Goal: Task Accomplishment & Management: Manage account settings

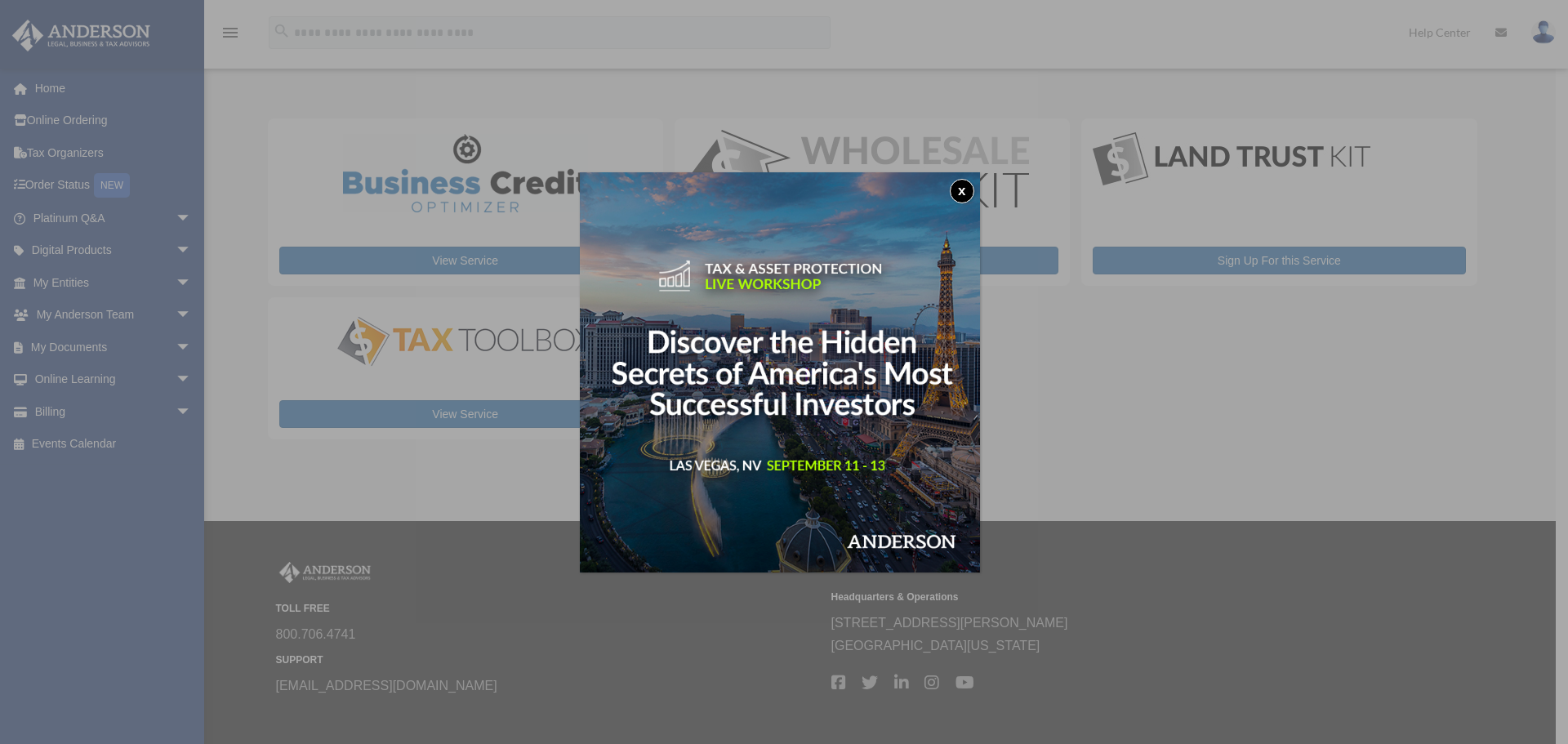
click at [970, 187] on button "x" at bounding box center [962, 191] width 24 height 24
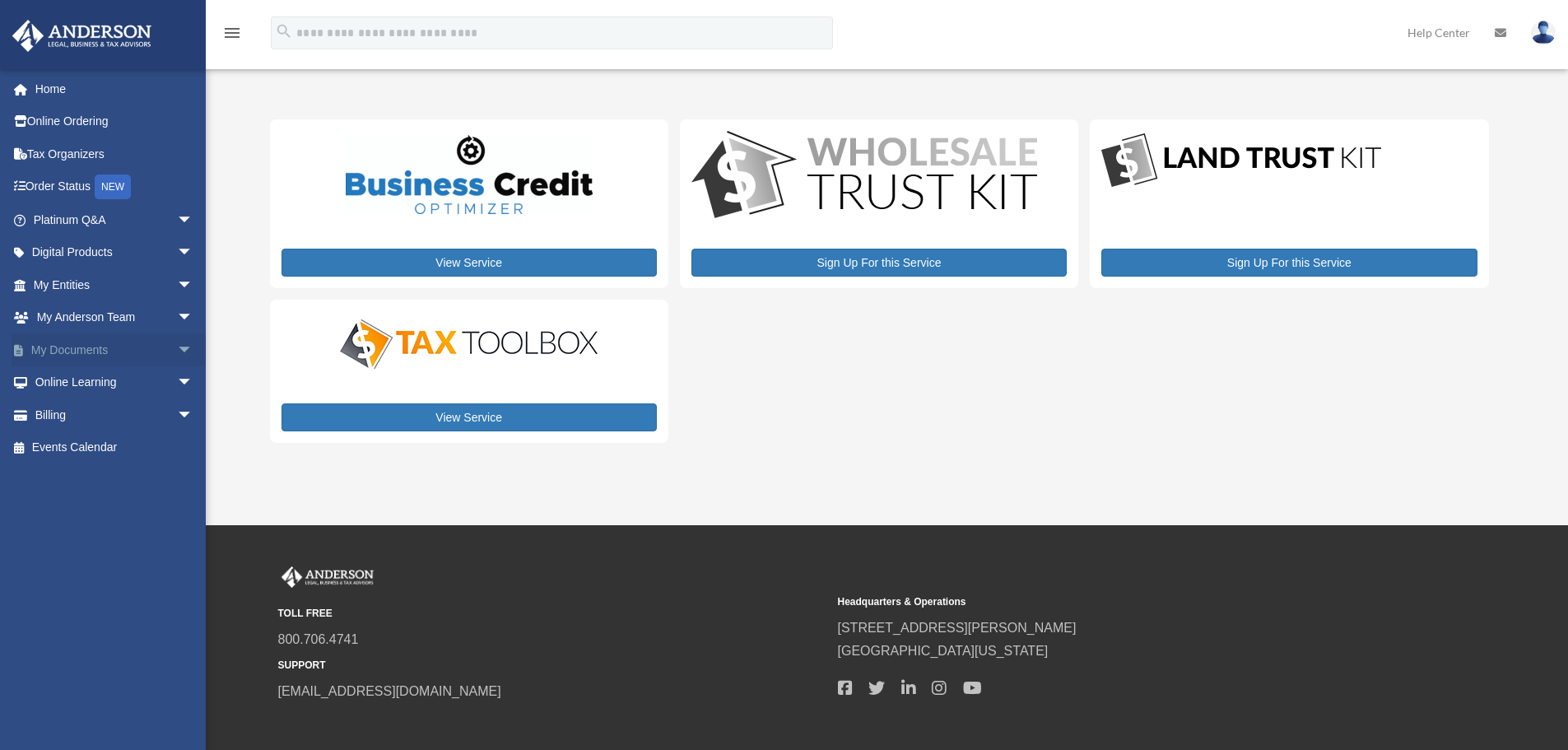
click at [135, 351] on link "My Documents arrow_drop_down" at bounding box center [114, 350] width 206 height 33
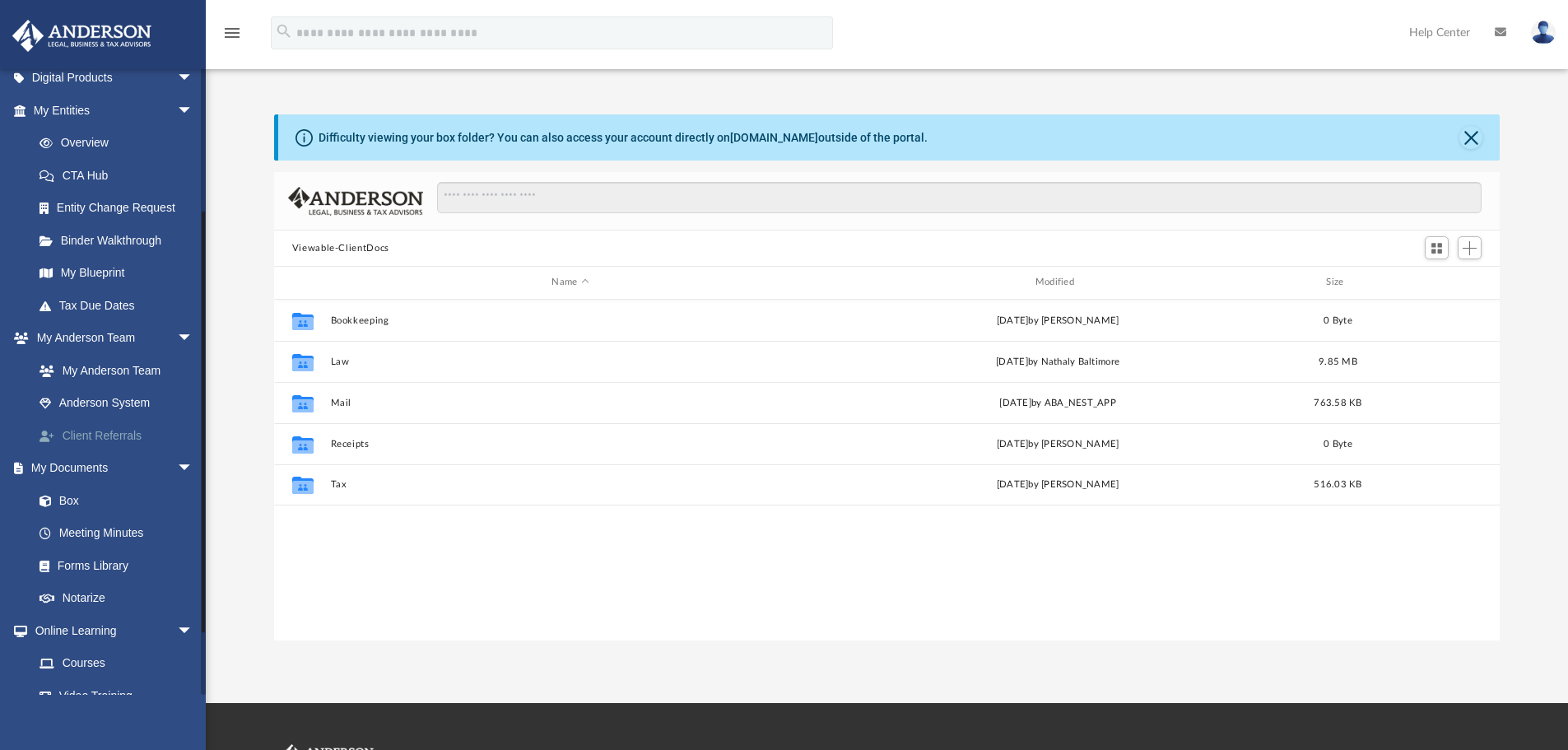
scroll to position [247, 0]
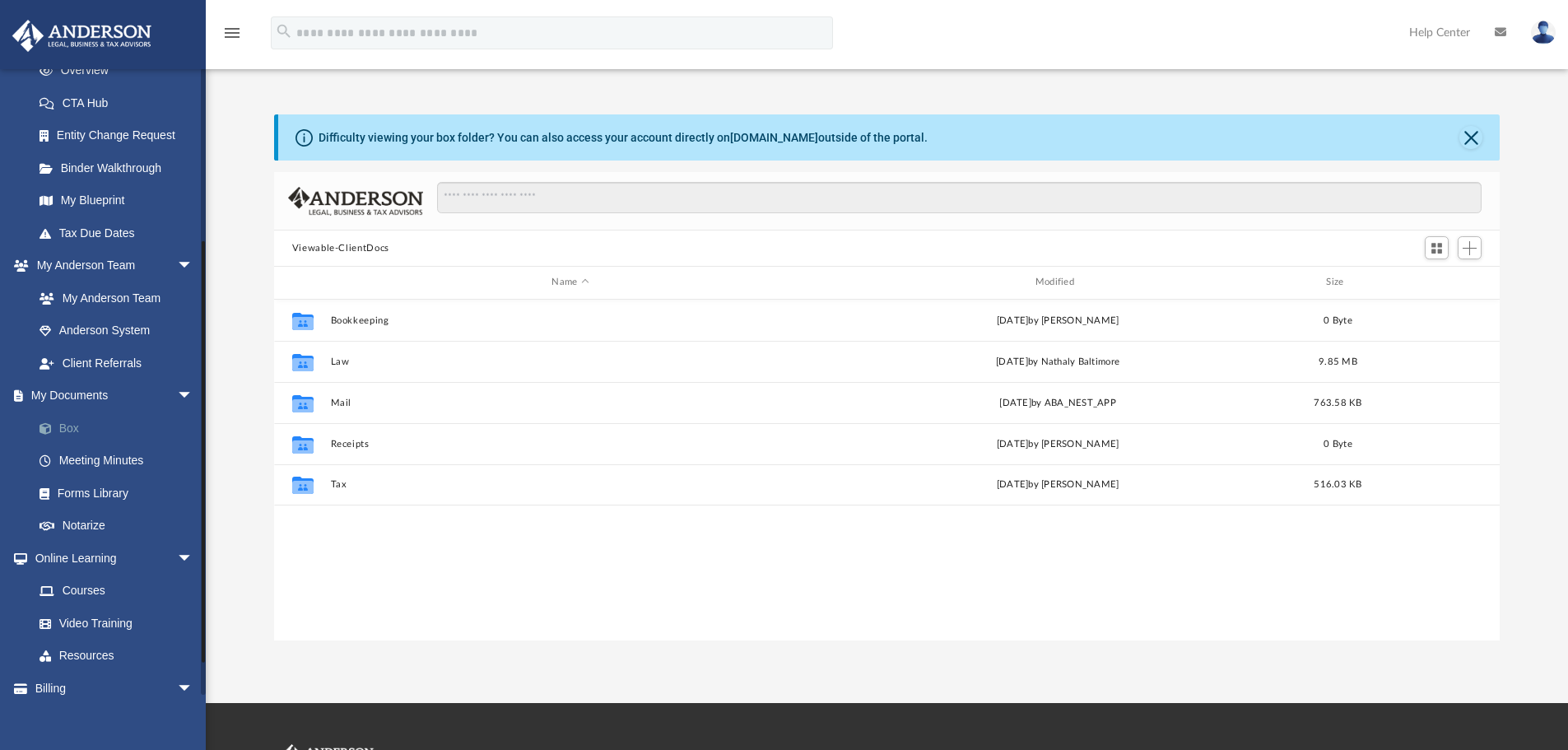
click at [74, 424] on link "Box" at bounding box center [120, 428] width 195 height 33
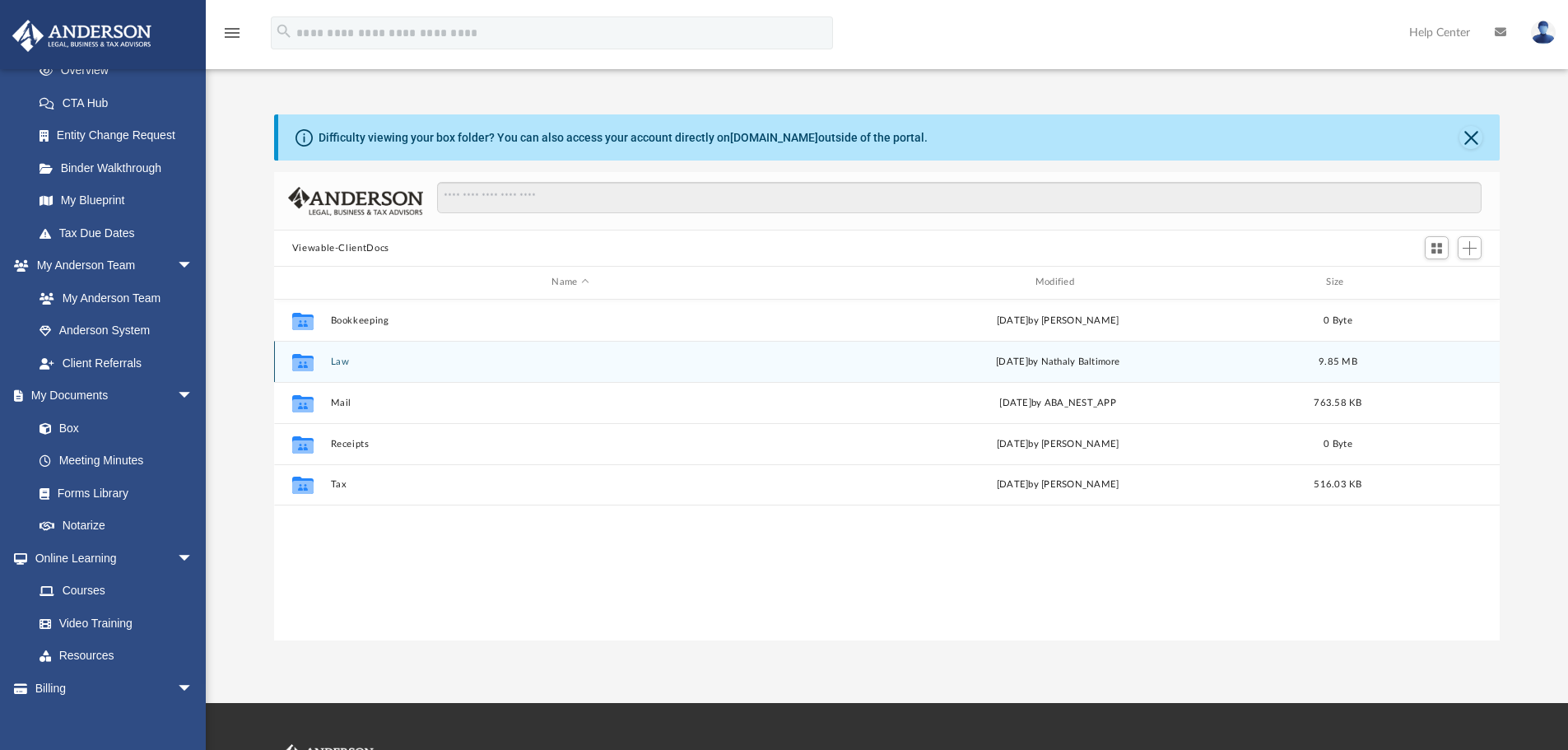
click at [334, 359] on button "Law" at bounding box center [569, 361] width 480 height 10
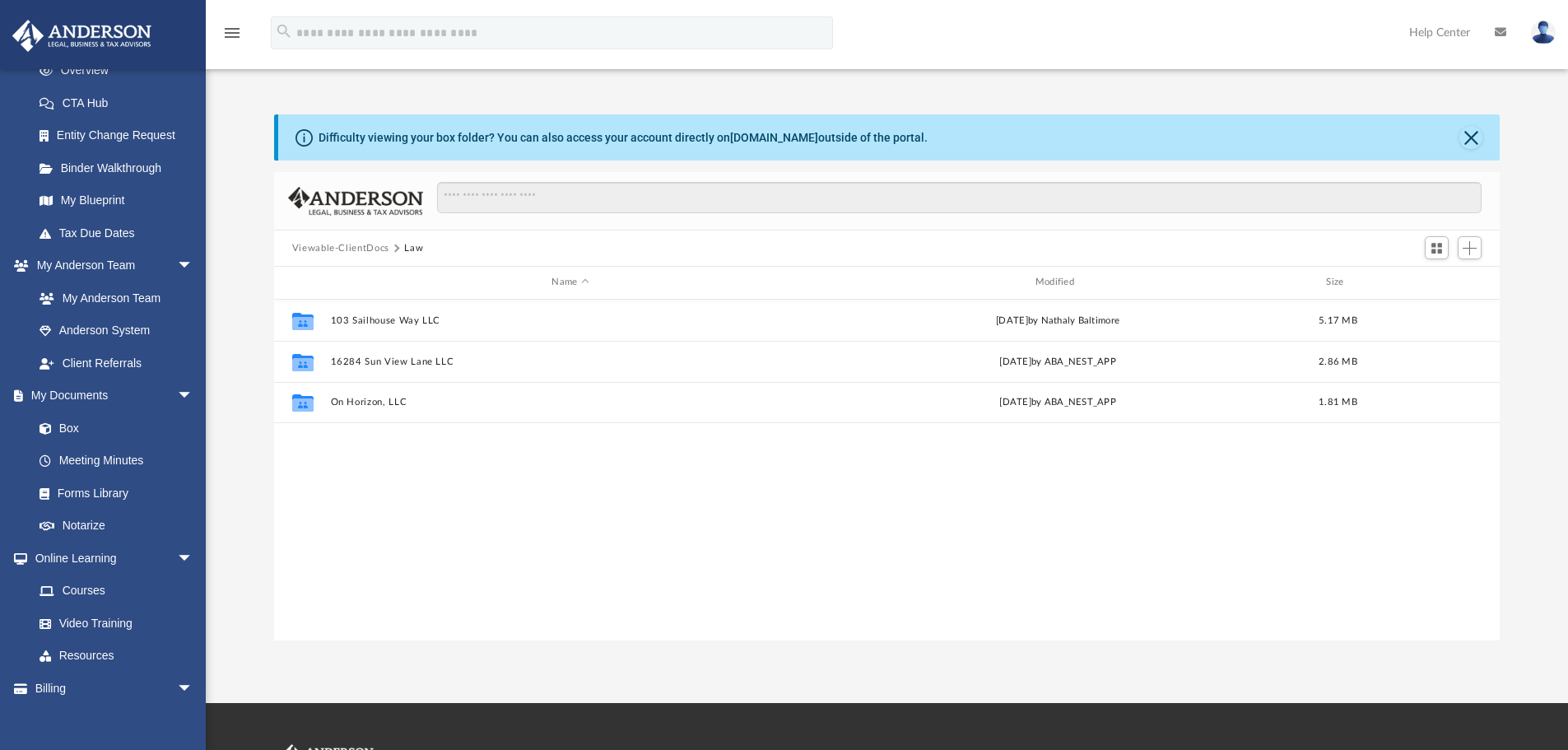
click at [371, 246] on button "Viewable-ClientDocs" at bounding box center [340, 249] width 97 height 15
click at [1474, 252] on span "Add" at bounding box center [1469, 248] width 14 height 14
click at [1438, 308] on li "New Folder" at bounding box center [1446, 306] width 53 height 17
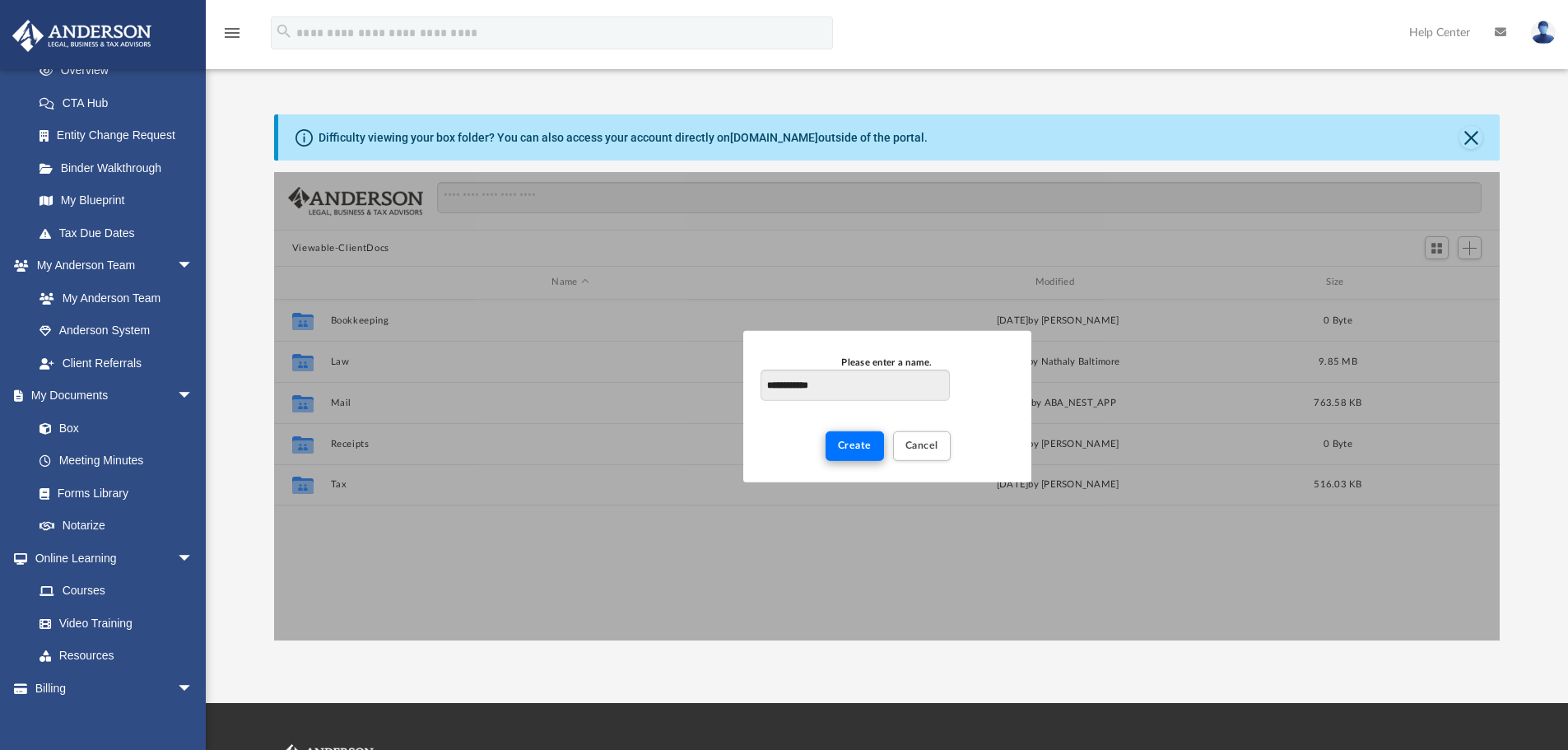
type input "**********"
click at [867, 443] on span "Create" at bounding box center [855, 445] width 34 height 9
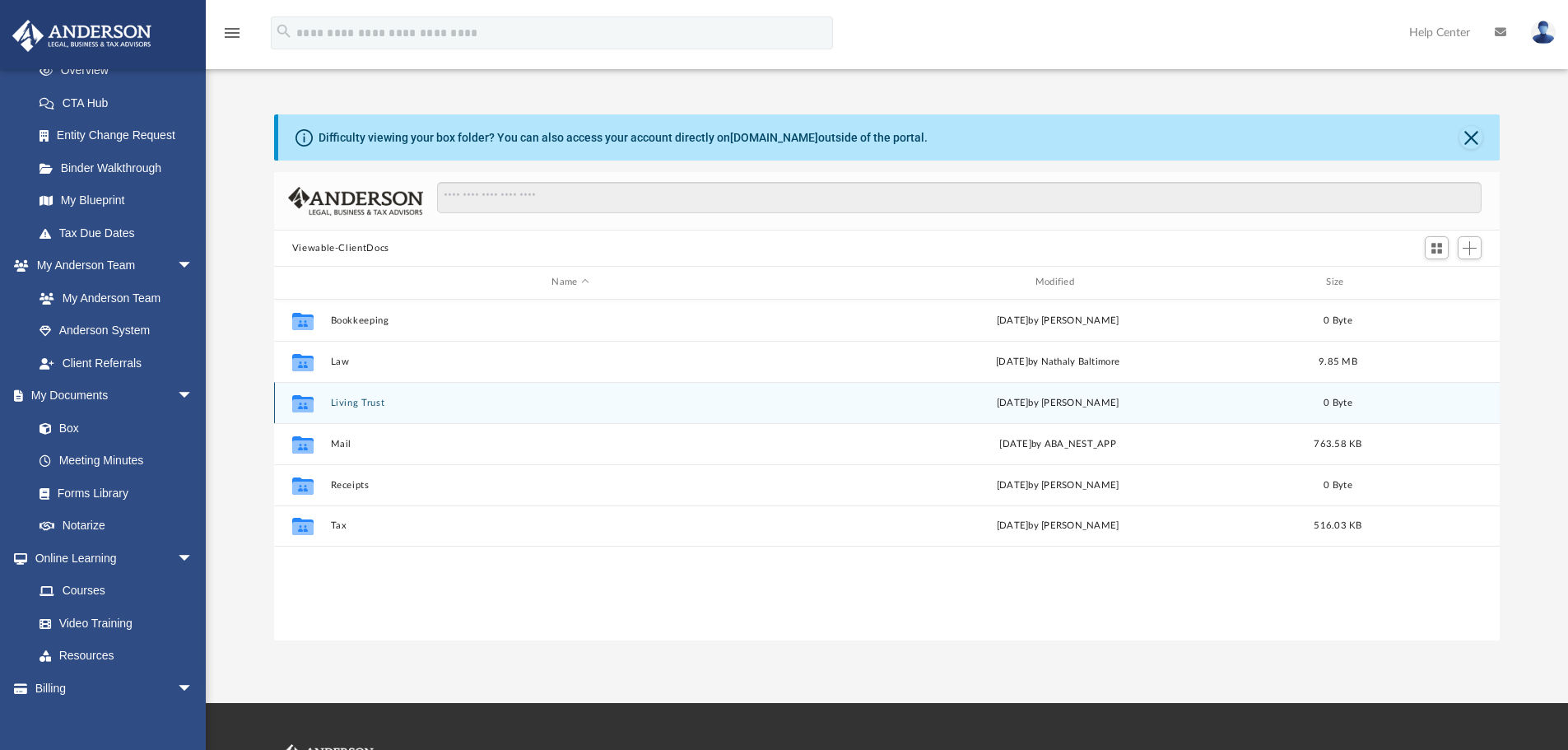
click at [380, 400] on button "Living Trust" at bounding box center [569, 402] width 480 height 10
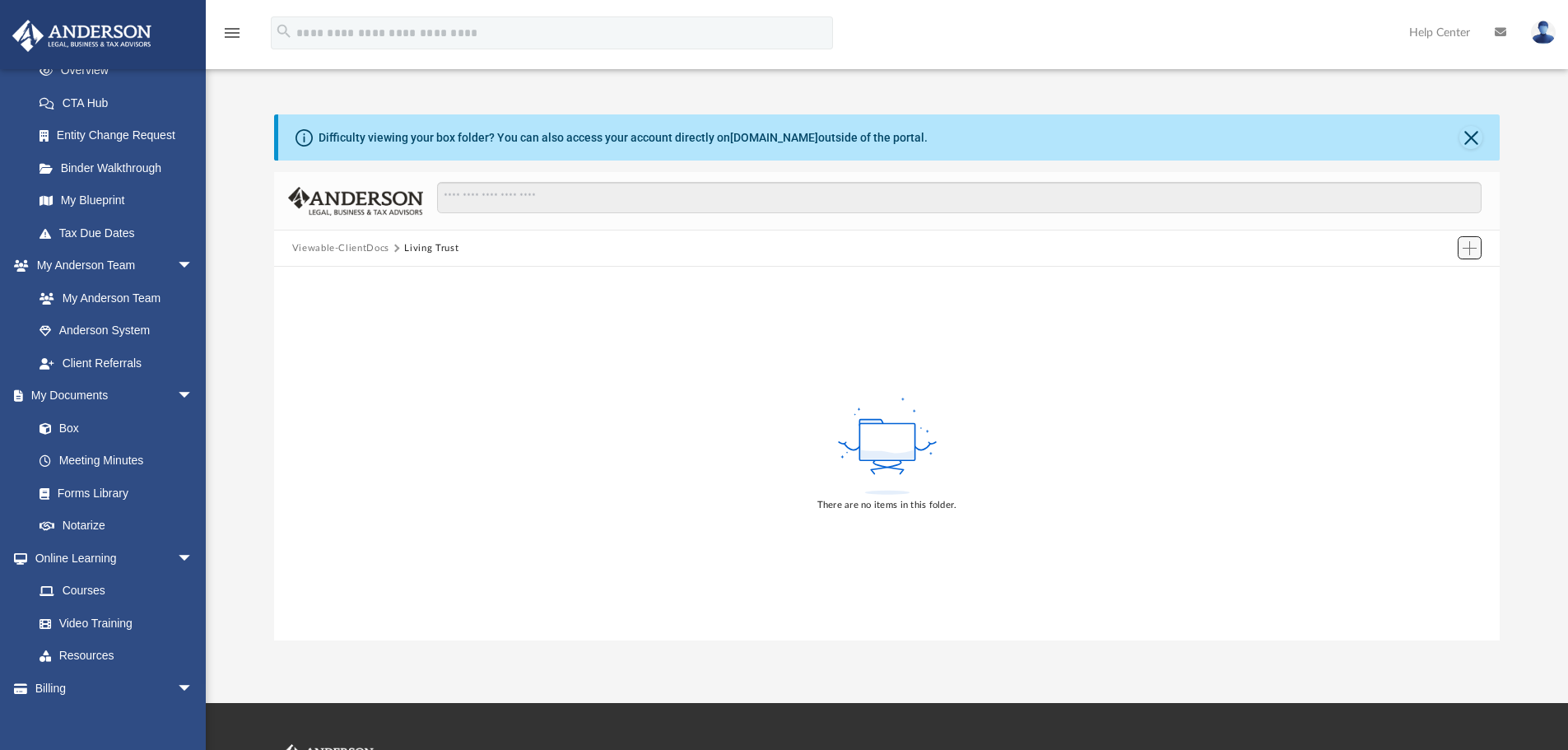
click at [1468, 250] on span "Add" at bounding box center [1469, 248] width 14 height 14
click at [1439, 279] on li "Upload" at bounding box center [1446, 281] width 53 height 17
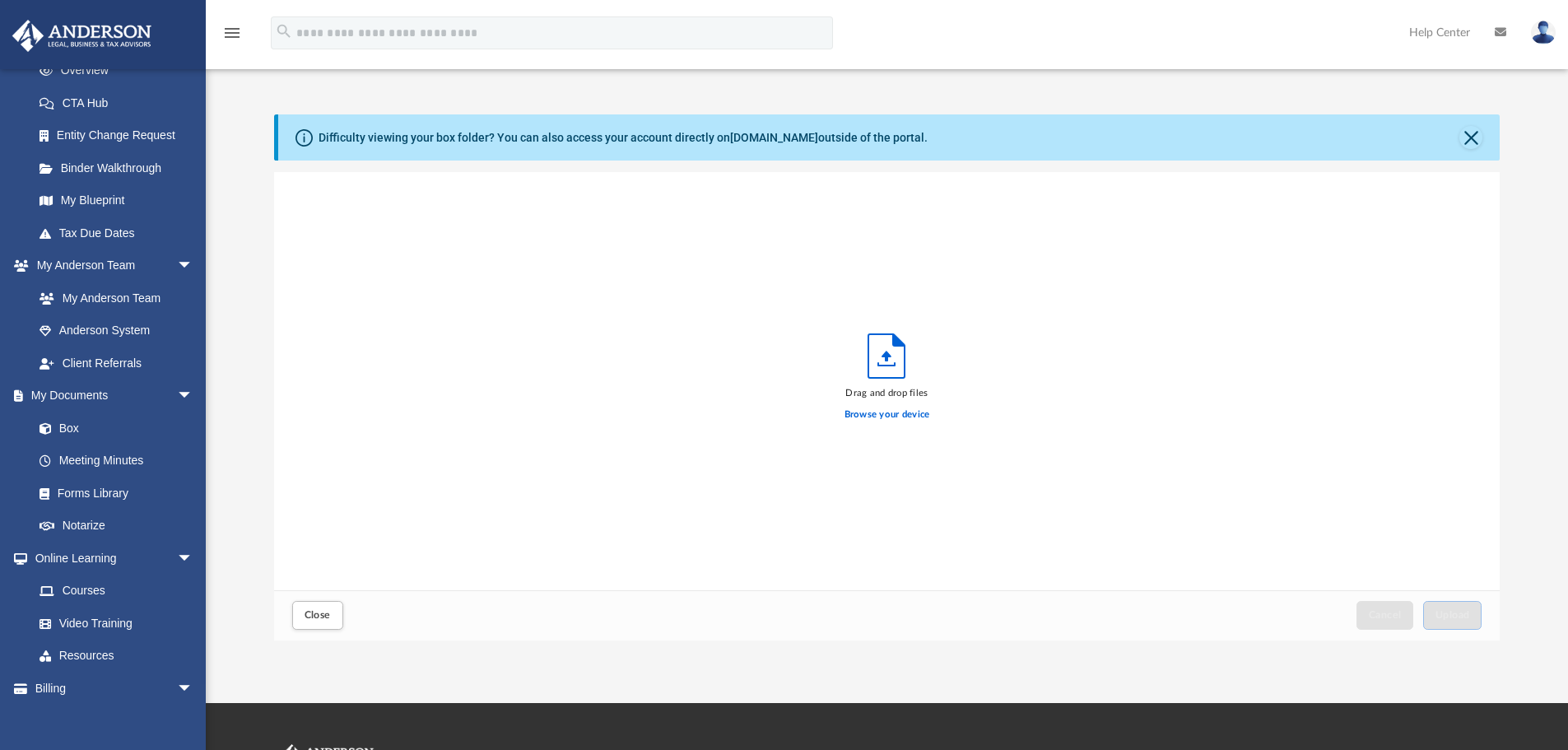
scroll to position [405, 1213]
click at [883, 413] on label "Browse your device" at bounding box center [887, 415] width 86 height 15
click at [0, 0] on input "Browse your device" at bounding box center [0, 0] width 0 height 0
click at [1441, 618] on span "Upload" at bounding box center [1452, 614] width 35 height 9
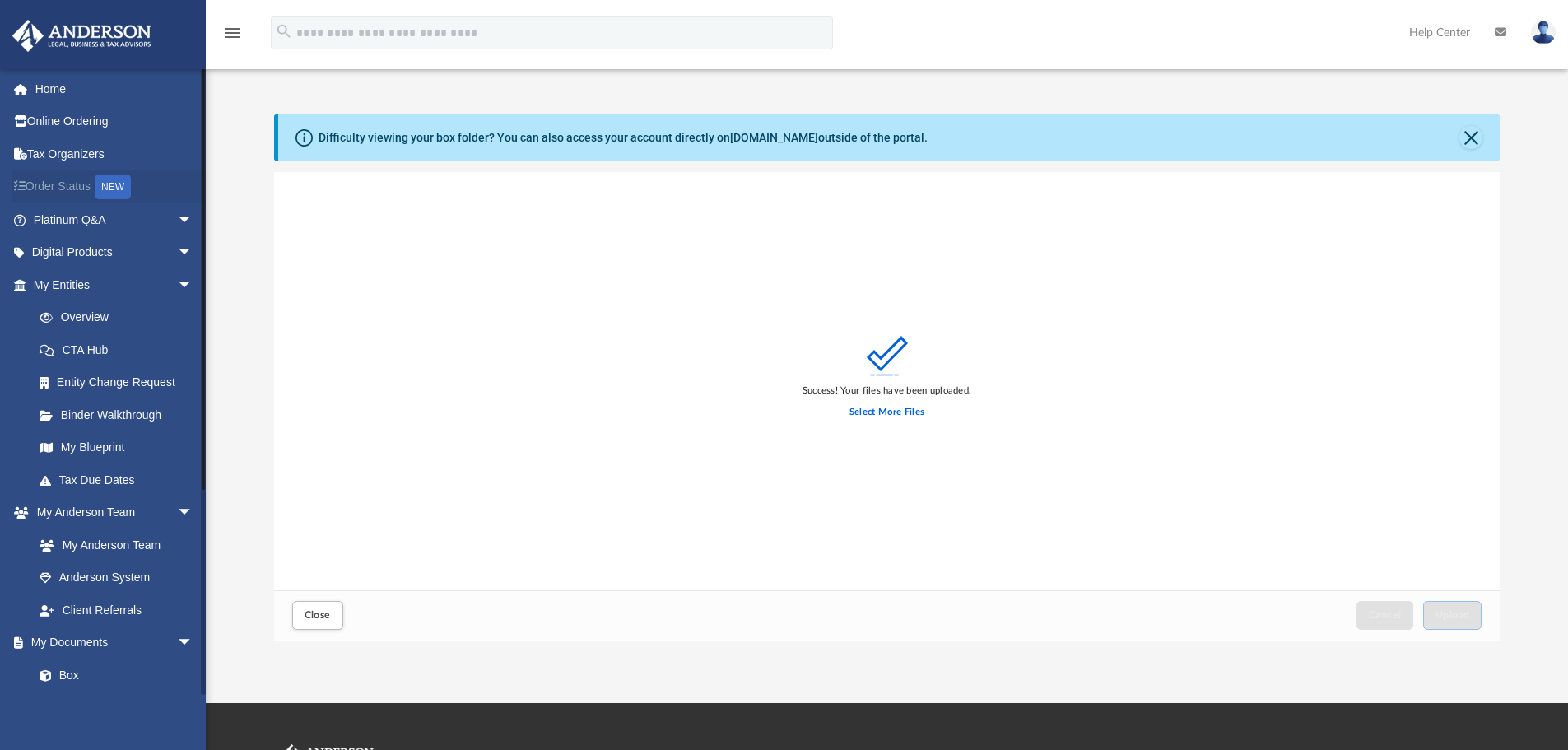
click at [69, 188] on link "Order Status NEW" at bounding box center [114, 188] width 206 height 34
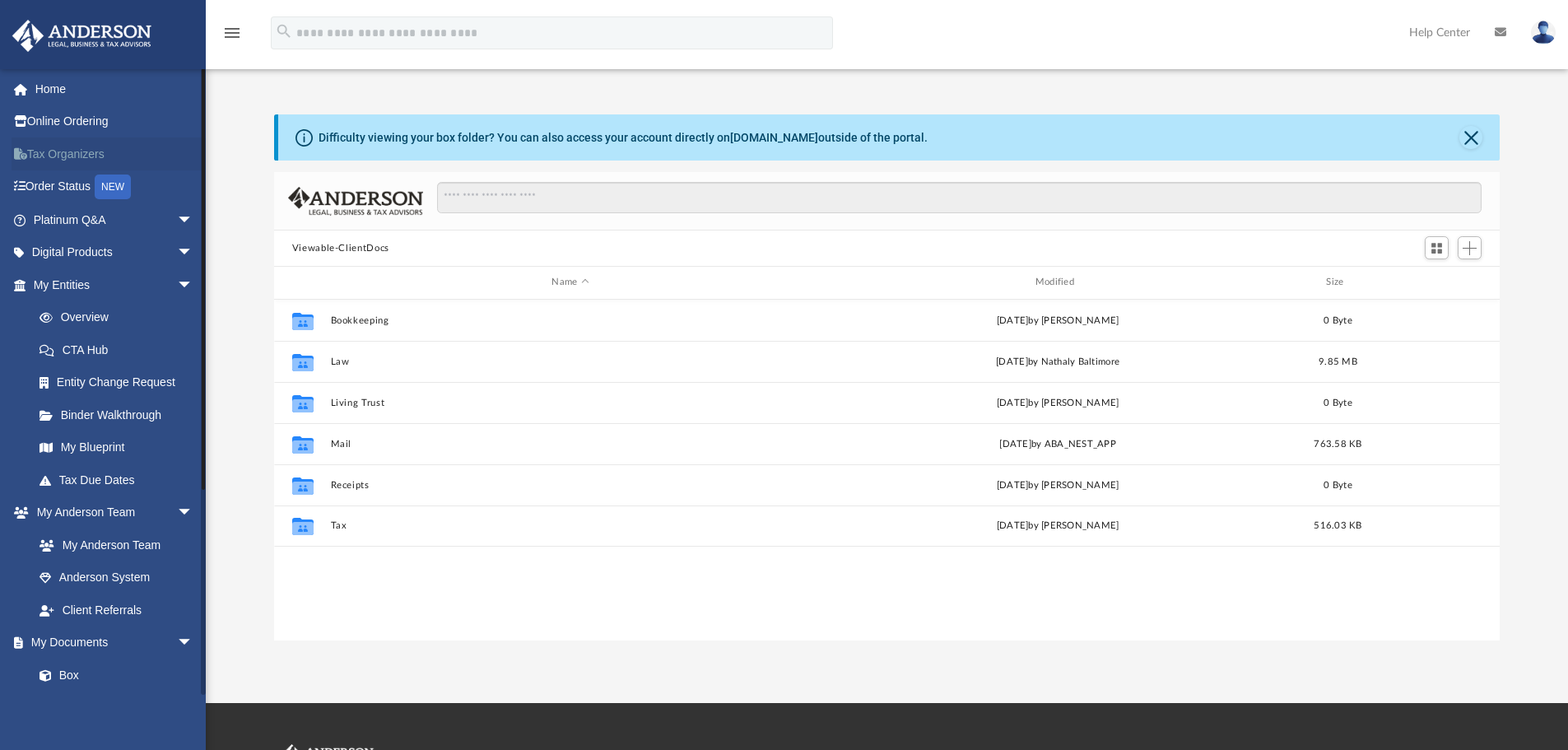
scroll to position [362, 1213]
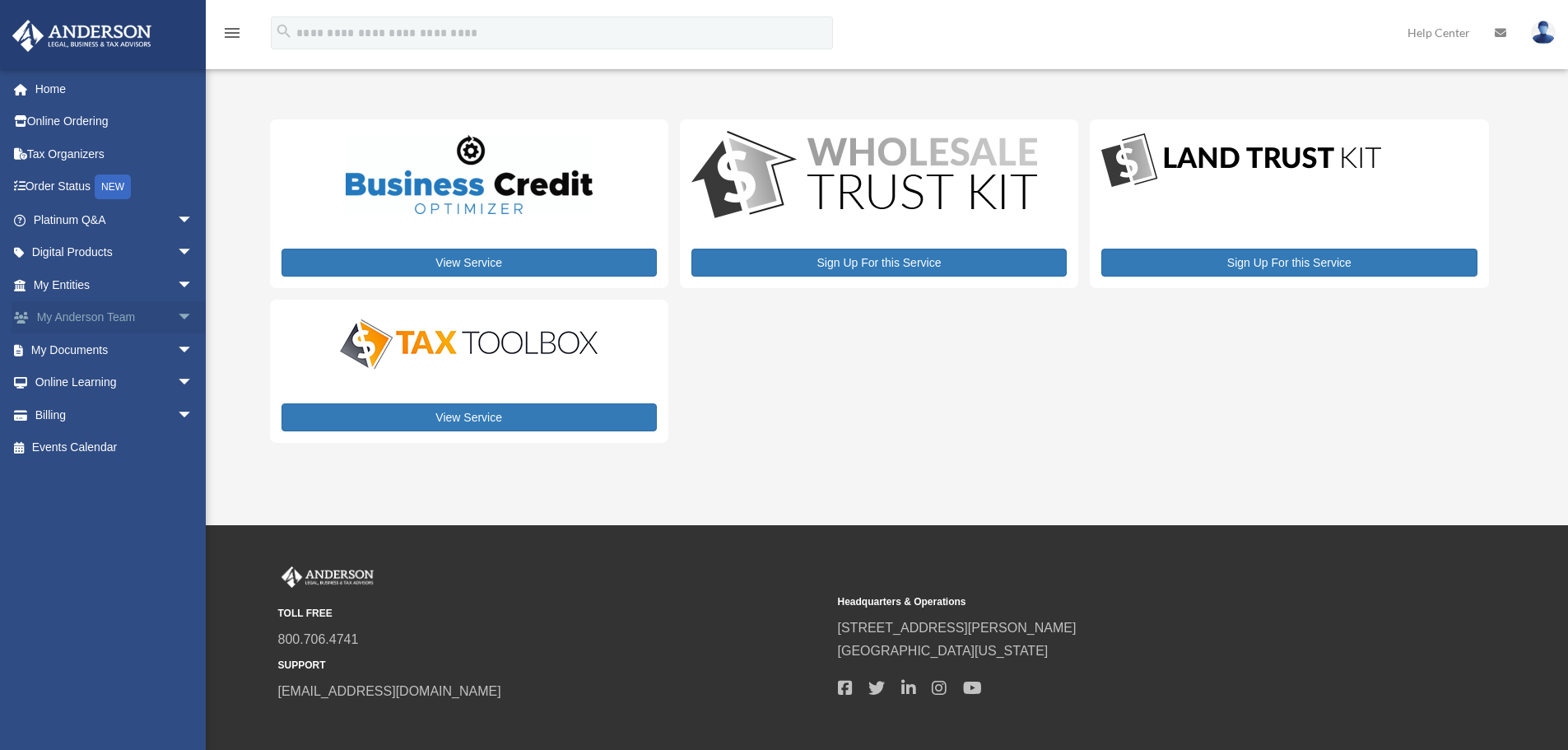
click at [108, 315] on link "My [PERSON_NAME] Team arrow_drop_down" at bounding box center [114, 318] width 206 height 33
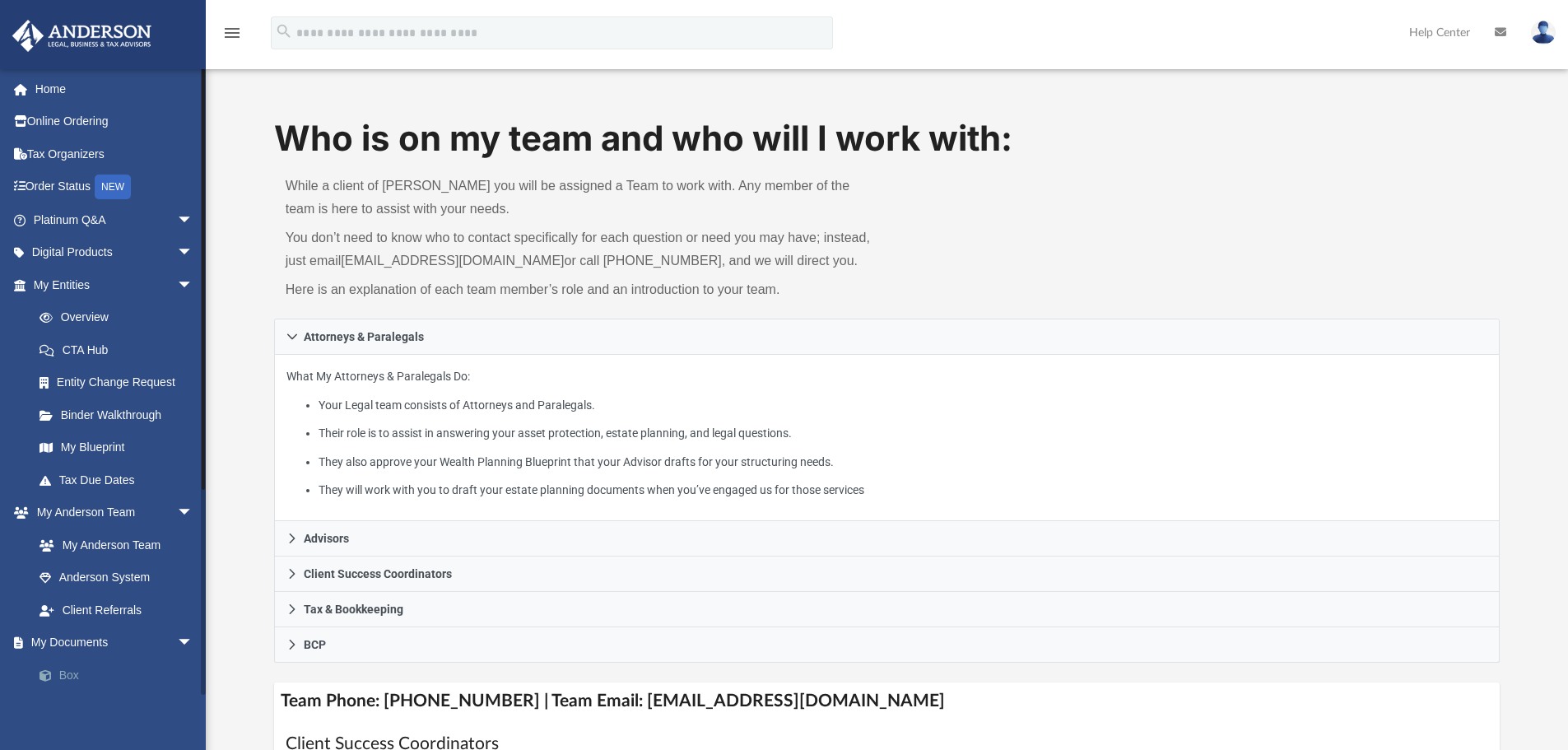
click at [98, 676] on link "Box" at bounding box center [120, 675] width 195 height 33
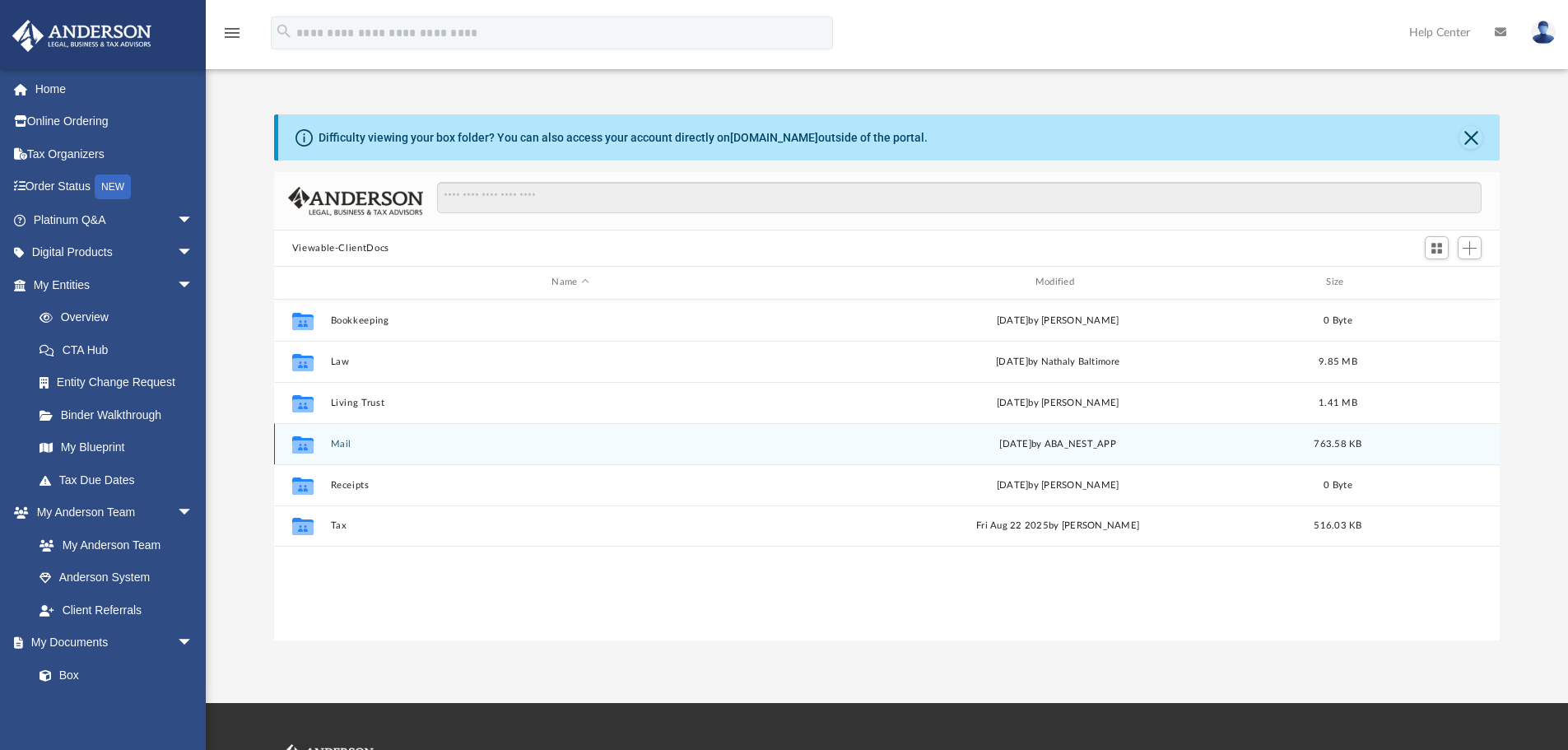
scroll to position [362, 1213]
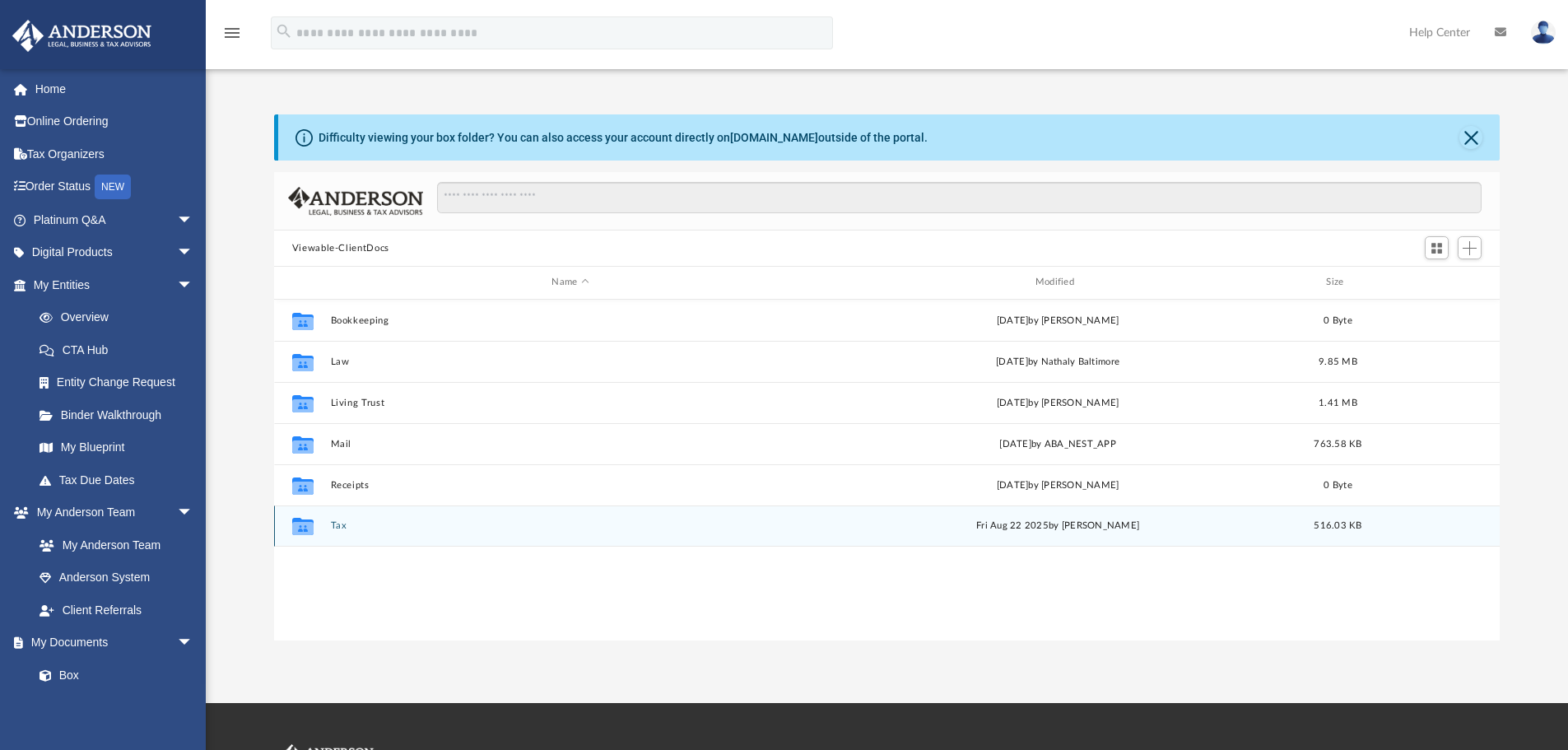
click at [342, 527] on button "Tax" at bounding box center [569, 525] width 480 height 10
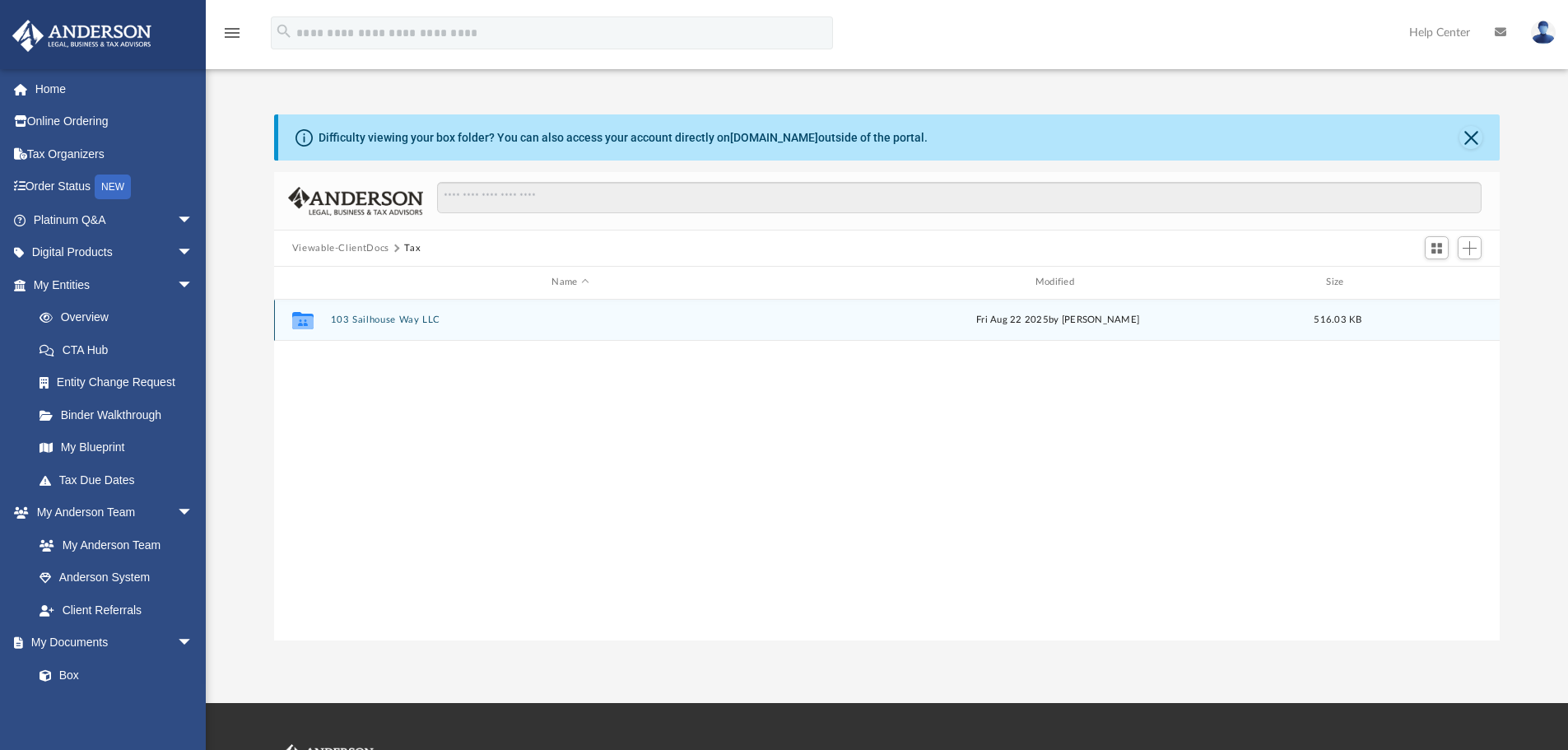
click at [388, 321] on button "103 Sailhouse Way LLC" at bounding box center [569, 319] width 480 height 10
click at [388, 321] on button "[GEOGRAPHIC_DATA]" at bounding box center [569, 319] width 480 height 10
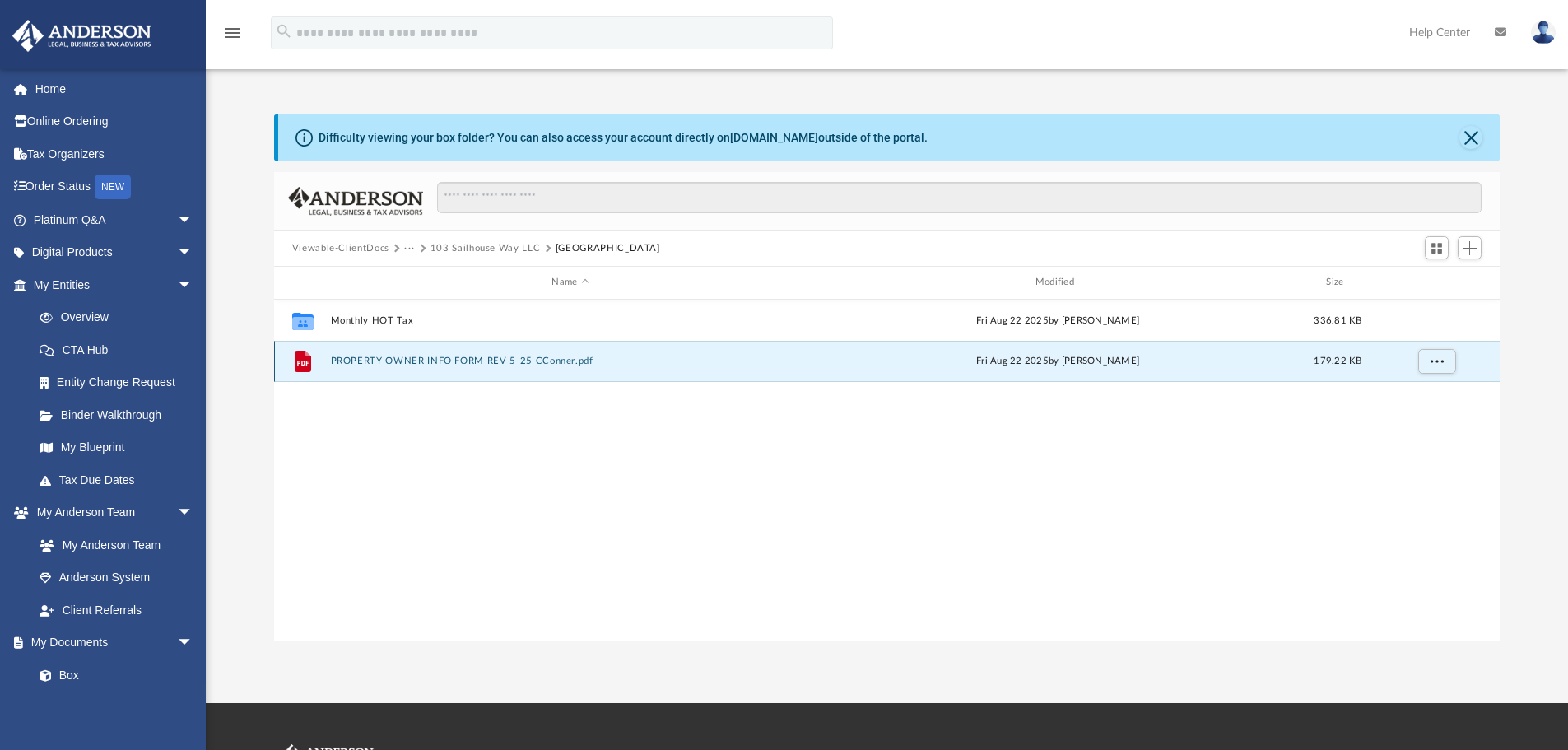
click at [416, 366] on button "PROPERTY OWNER INFO FORM REV 5-25 CConner.pdf" at bounding box center [569, 360] width 480 height 10
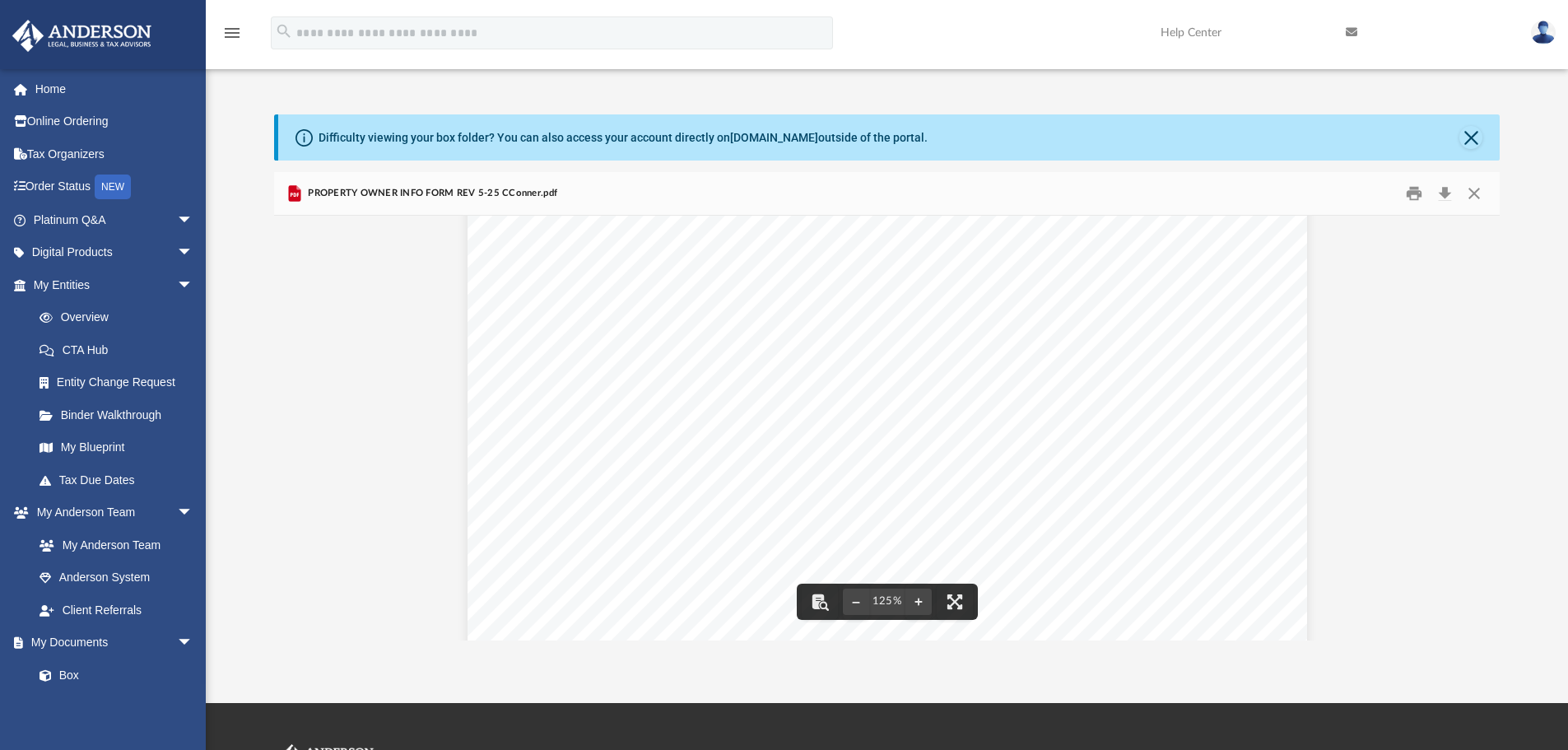
scroll to position [0, 0]
click at [1475, 193] on button "Close" at bounding box center [1473, 193] width 29 height 25
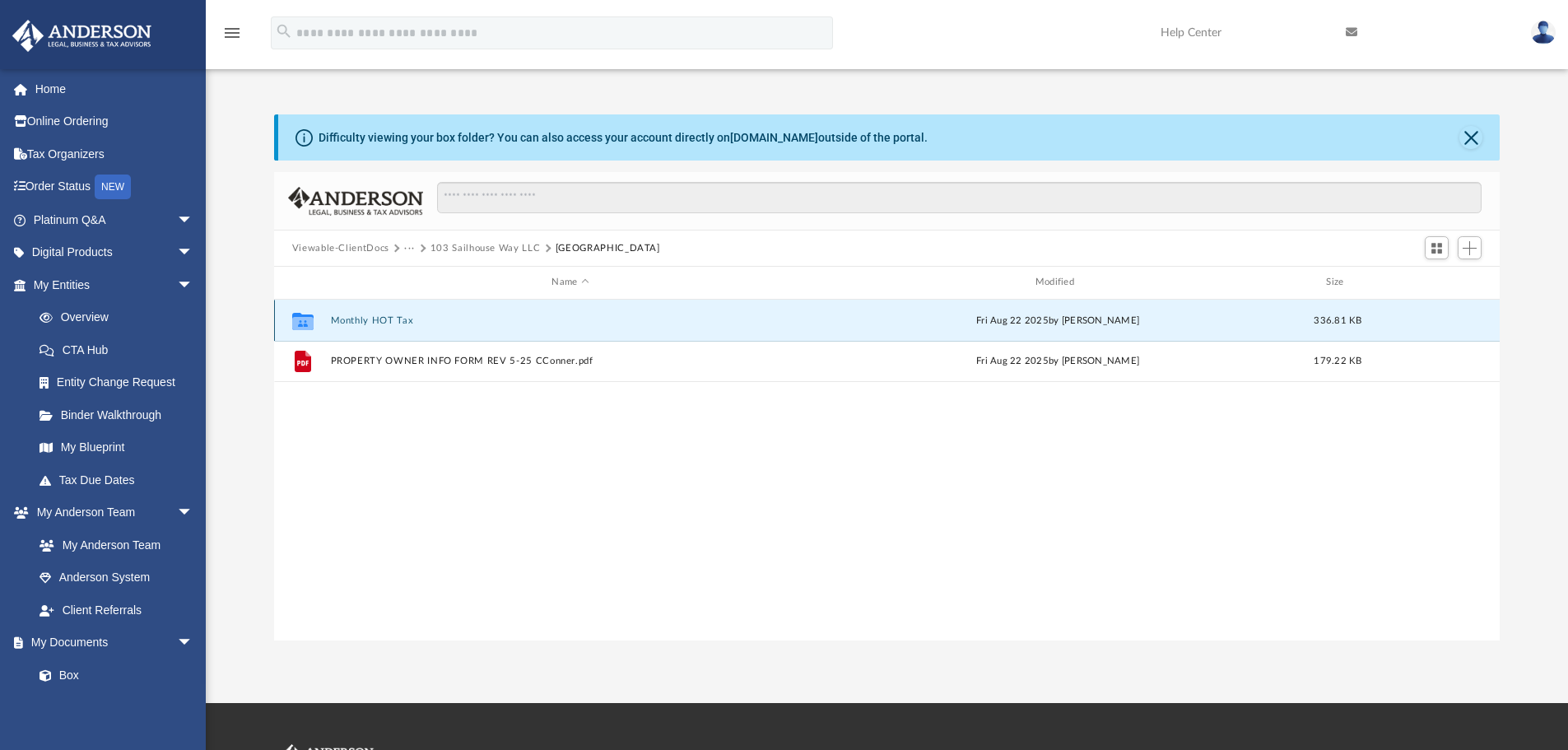
click at [392, 319] on button "Monthly HOT Tax" at bounding box center [569, 319] width 480 height 10
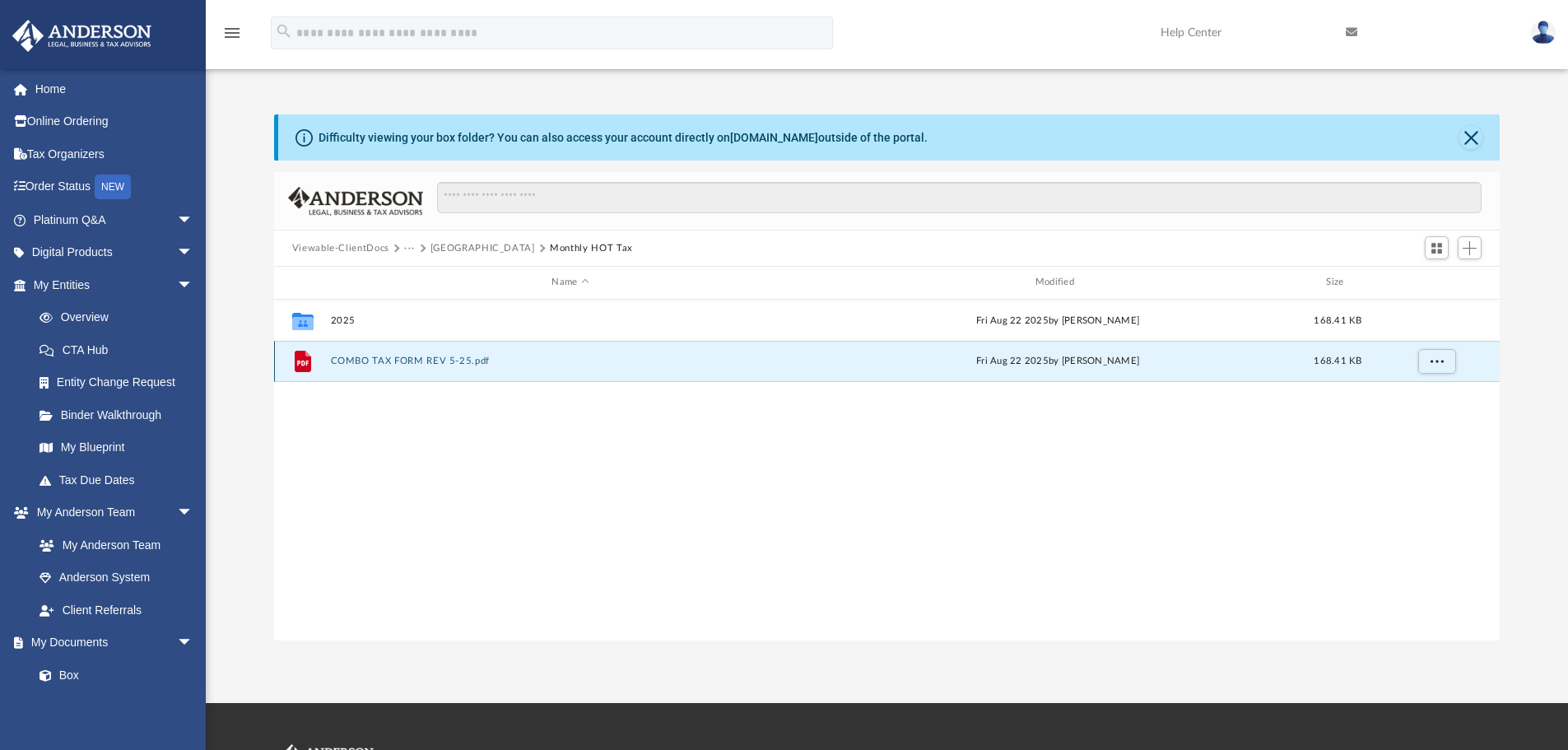
click at [450, 359] on button "COMBO TAX FORM REV 5-25.pdf" at bounding box center [569, 360] width 480 height 10
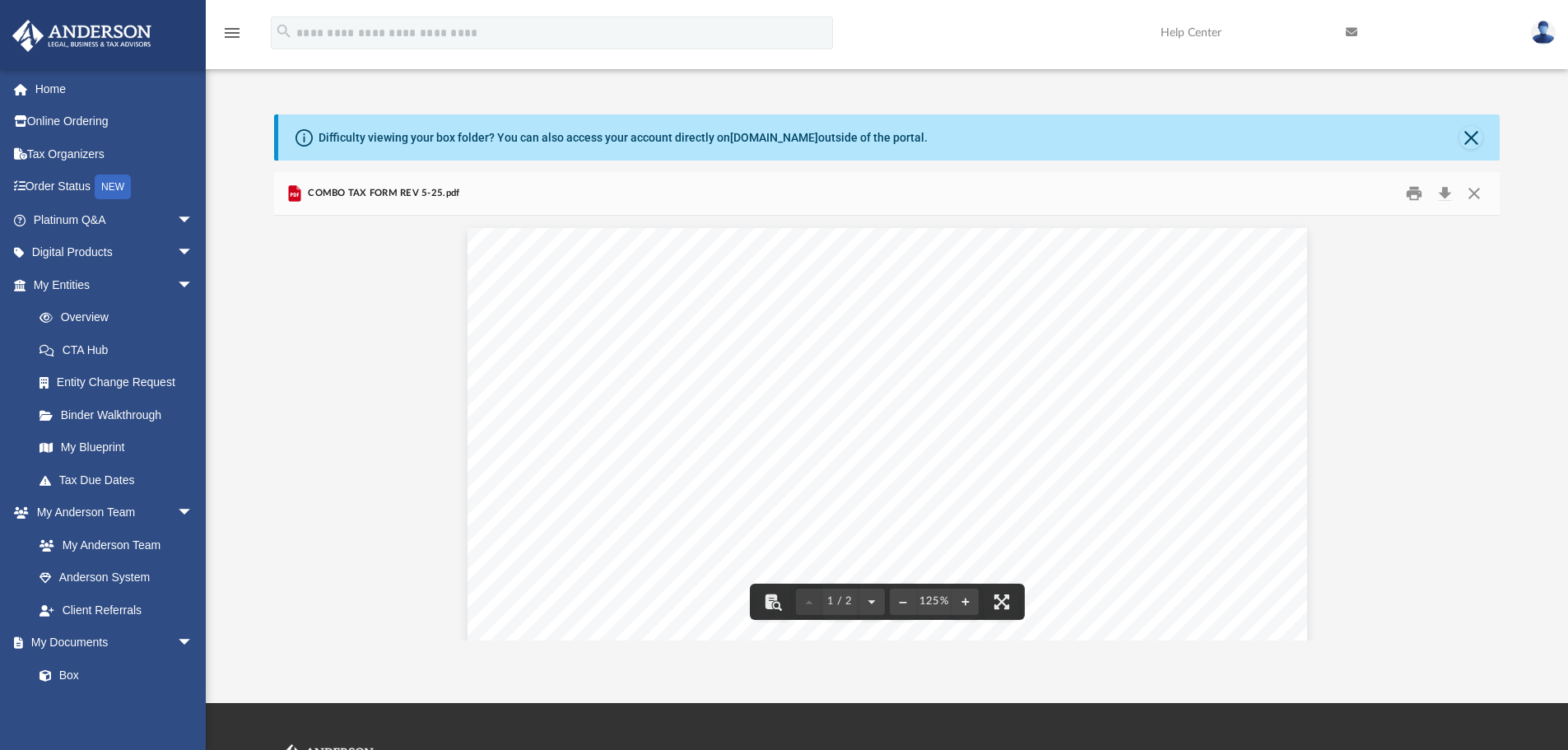
click at [1446, 192] on button "Download" at bounding box center [1444, 193] width 29 height 25
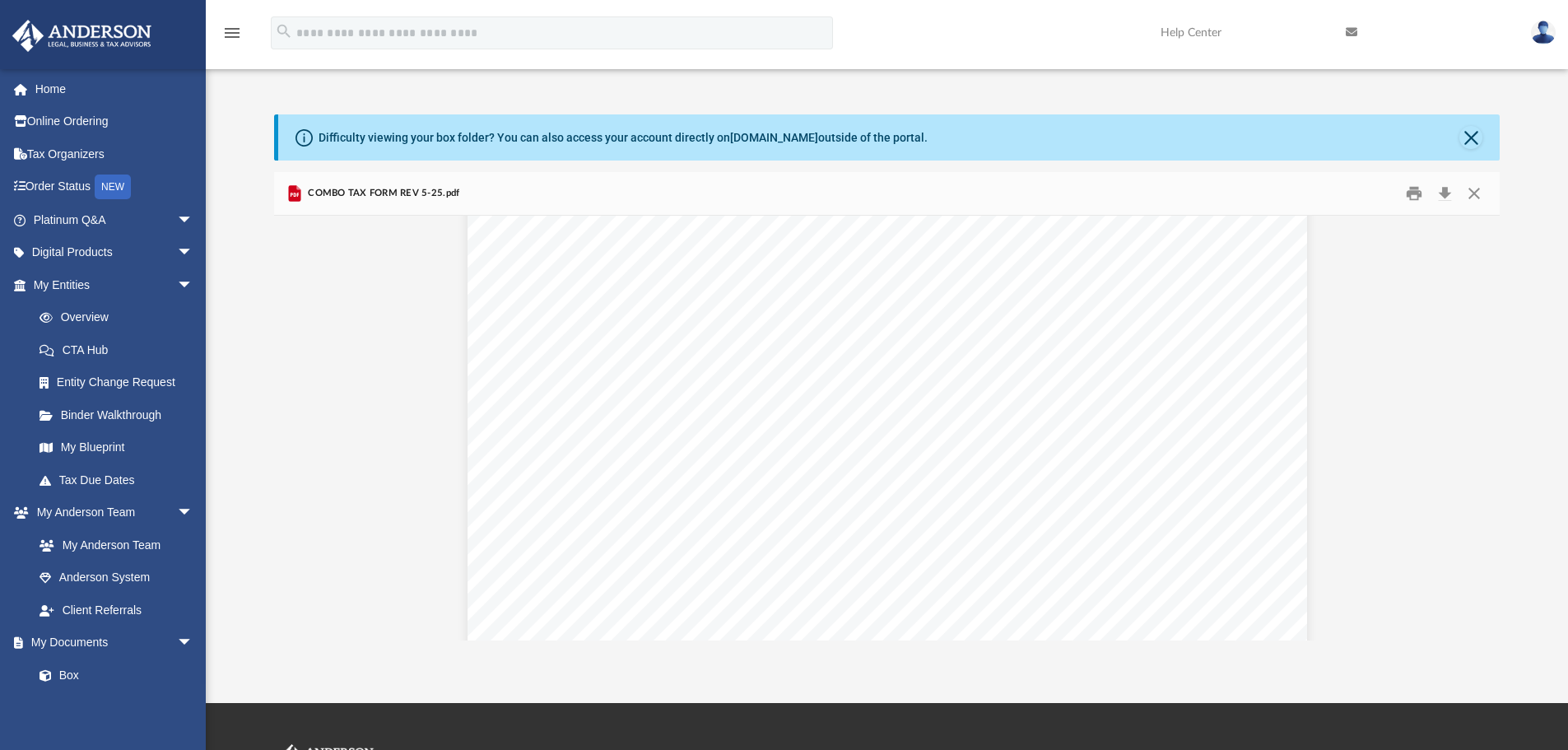
scroll to position [1316, 0]
